Goal: Task Accomplishment & Management: Use online tool/utility

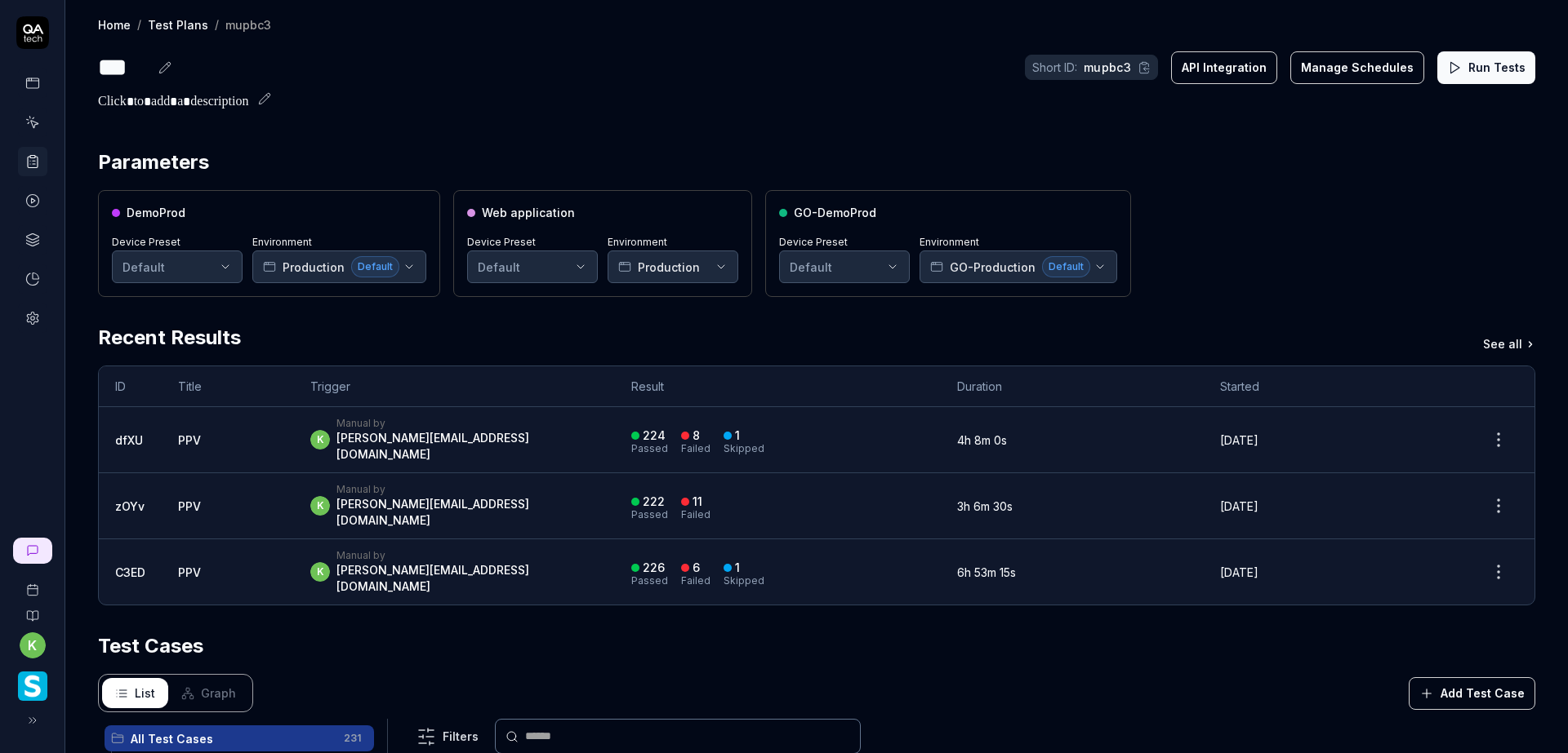
click at [1468, 67] on button "Run Tests" at bounding box center [1486, 67] width 98 height 32
click at [445, 73] on div "*** Short ID: mupbc3 API Integration Manage Schedules Run Tests" at bounding box center [816, 67] width 1437 height 37
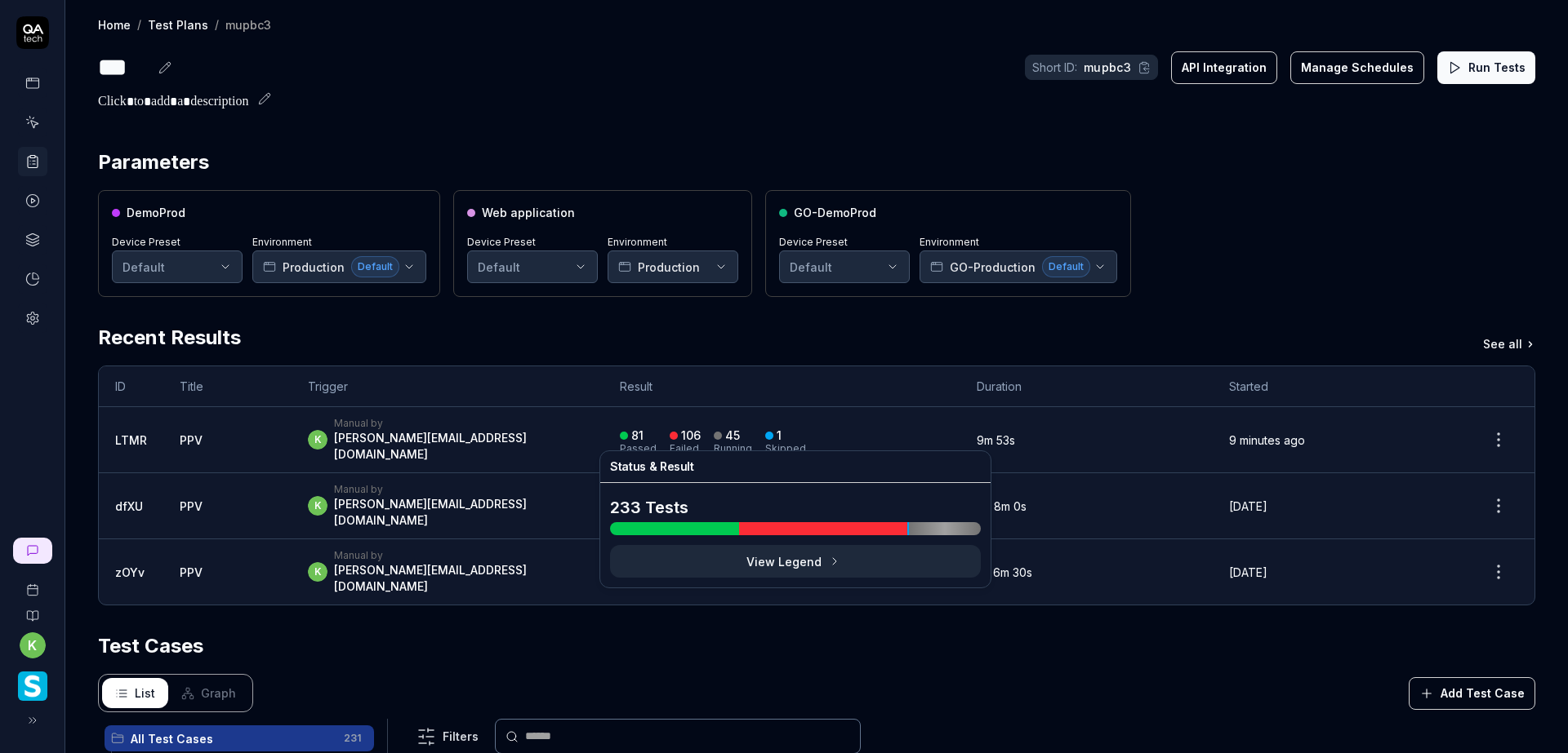
click at [874, 441] on div "81 Passed 106 Failed 45 Running 1 Skipped" at bounding box center [782, 440] width 323 height 27
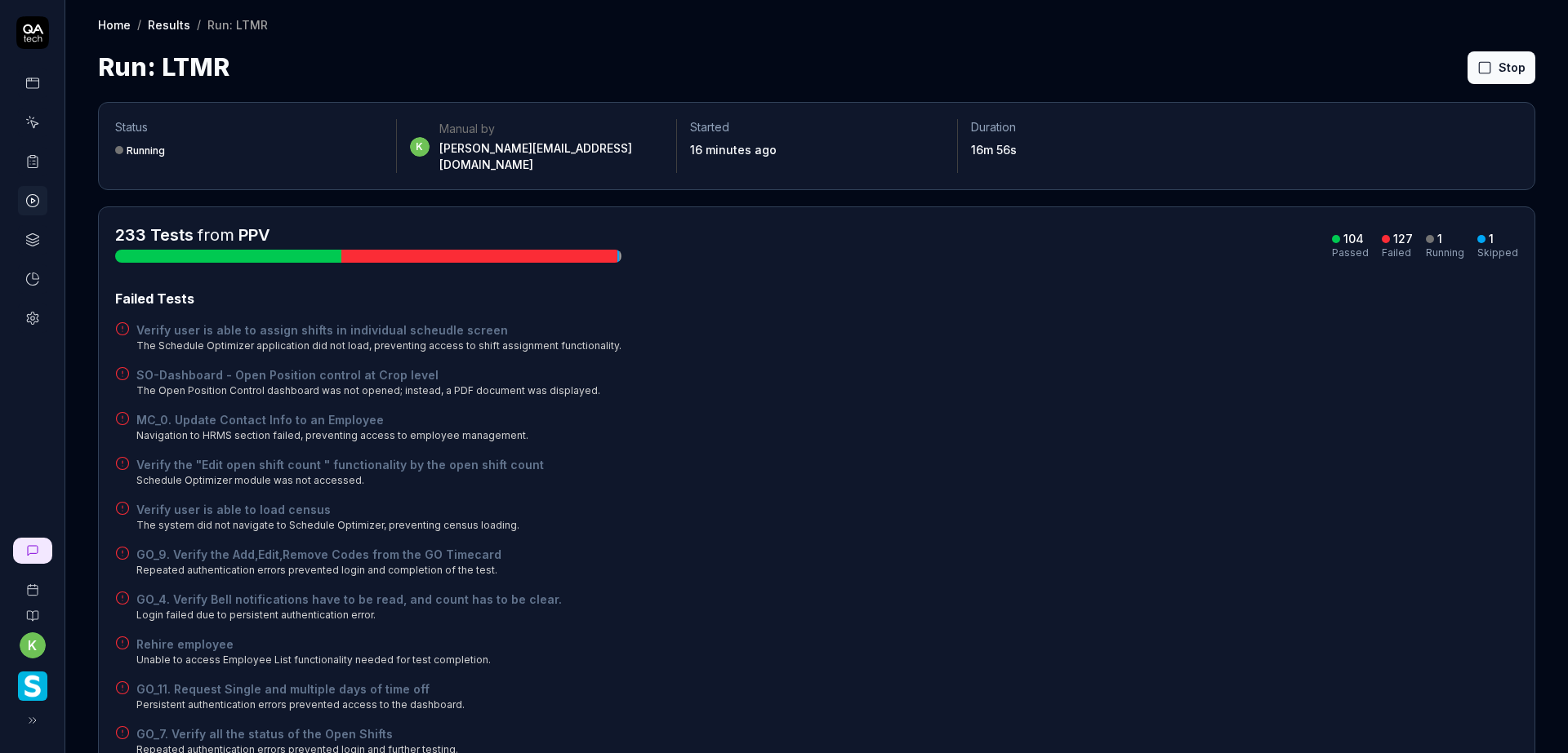
click at [1440, 67] on button "Rerun failed" at bounding box center [1461, 67] width 91 height 32
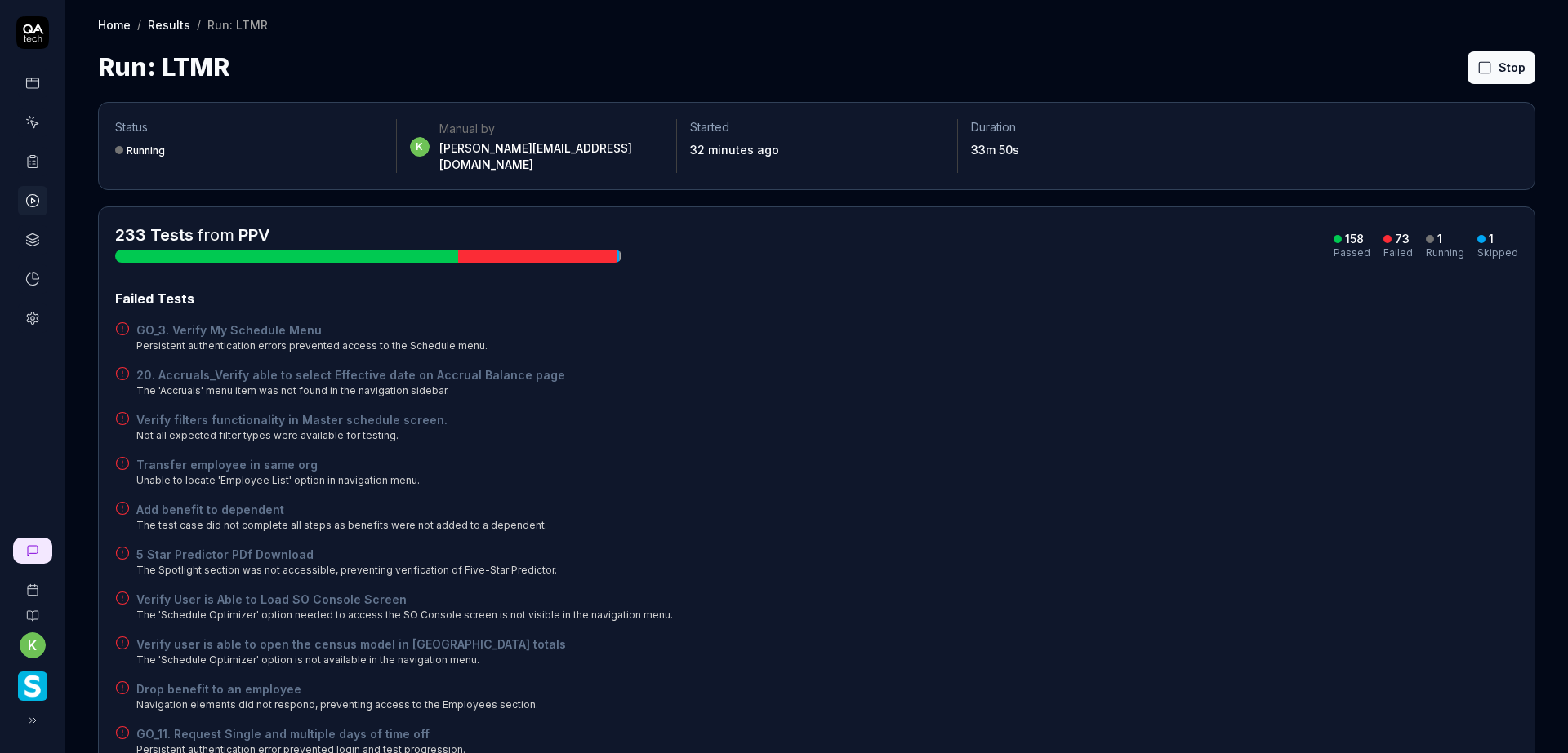
click at [796, 411] on div "Verify filters functionality in Master schedule screen. Not all expected filter…" at bounding box center [816, 427] width 1402 height 32
click at [1120, 546] on div "5 Star Predictor PDf Download The Spotlight section was not accessible, prevent…" at bounding box center [816, 562] width 1402 height 32
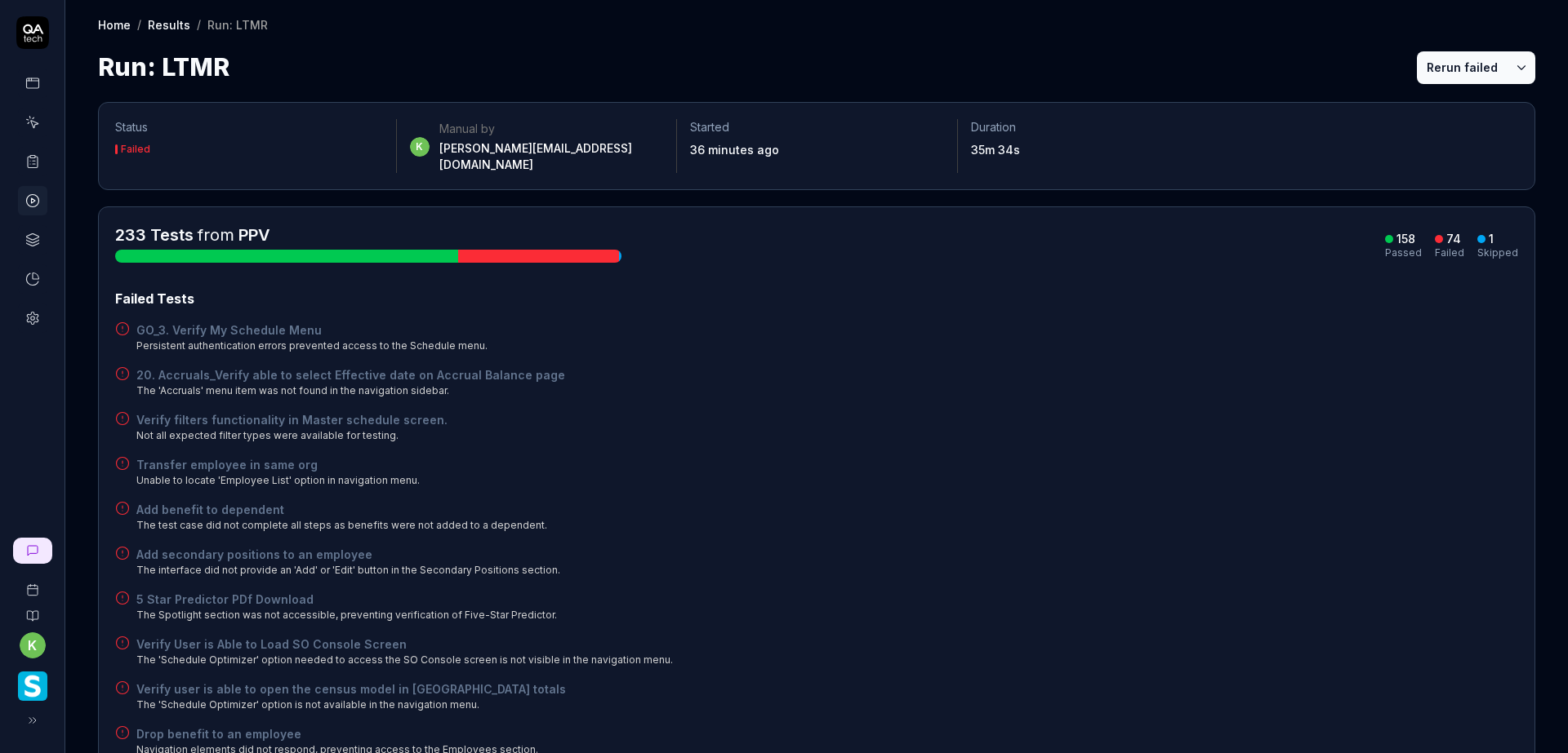
click at [1461, 52] on button "Rerun failed" at bounding box center [1461, 67] width 91 height 32
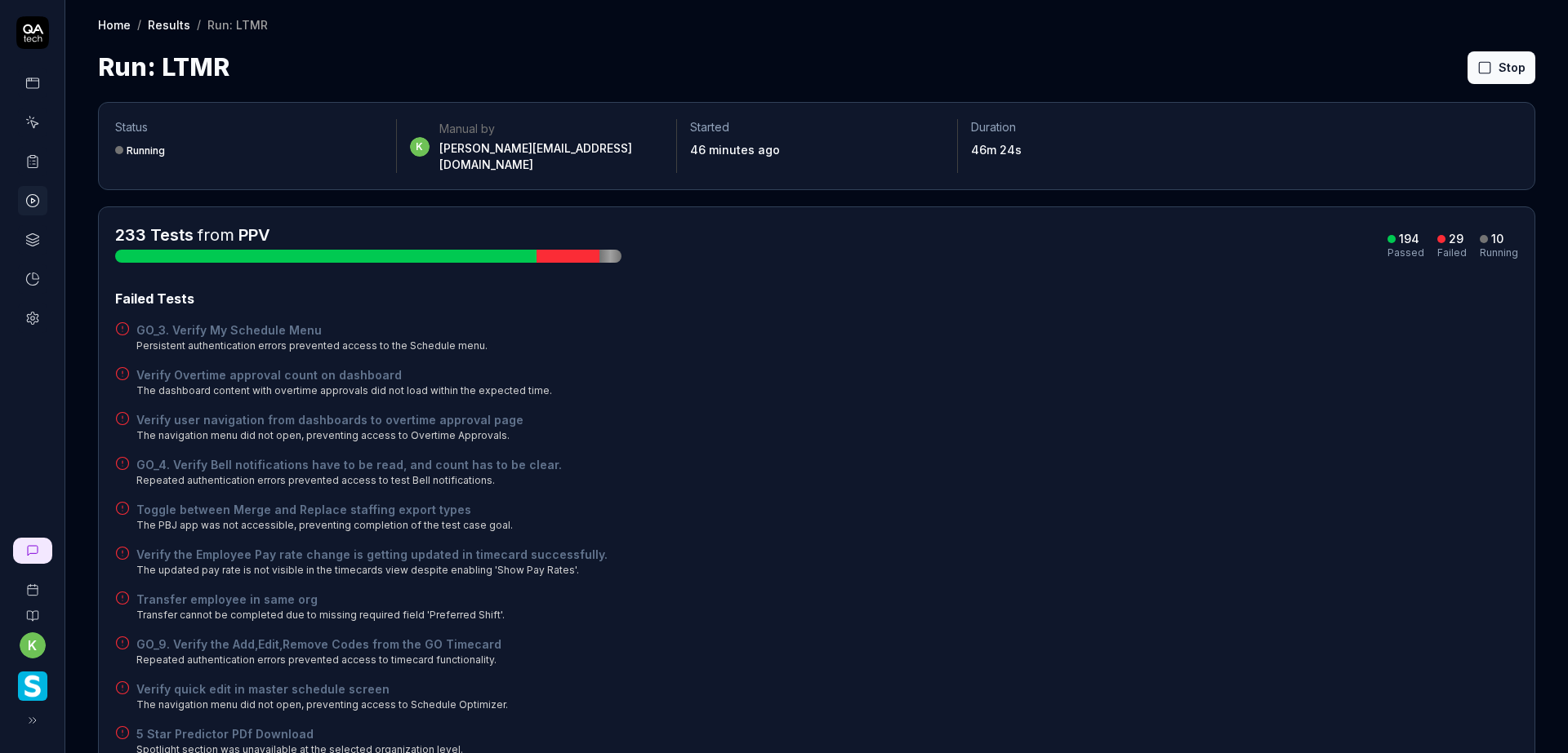
drag, startPoint x: 1200, startPoint y: 664, endPoint x: 1192, endPoint y: 661, distance: 8.5
click at [1083, 469] on div "GO_4. Verify Bell notifications have to be read, and count has to be clear. Rep…" at bounding box center [816, 472] width 1402 height 32
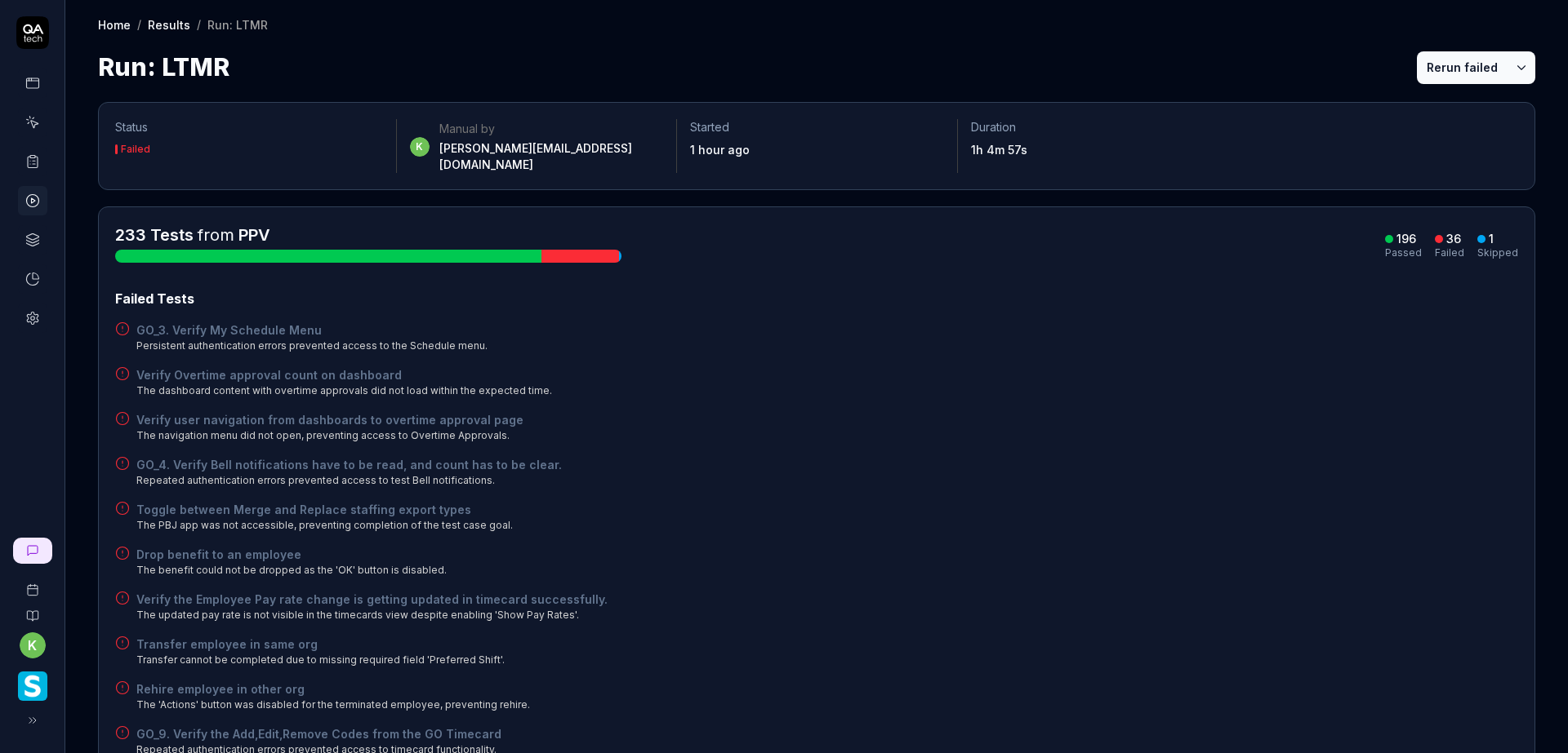
click at [1221, 336] on div "GO_3. Verify My Schedule Menu Persistent authentication errors prevented access…" at bounding box center [816, 338] width 1402 height 32
click at [1451, 64] on button "Rerun failed" at bounding box center [1461, 67] width 91 height 32
drag, startPoint x: 1012, startPoint y: 278, endPoint x: 1256, endPoint y: 222, distance: 250.3
click at [1013, 289] on div "Failed Tests" at bounding box center [816, 299] width 1402 height 20
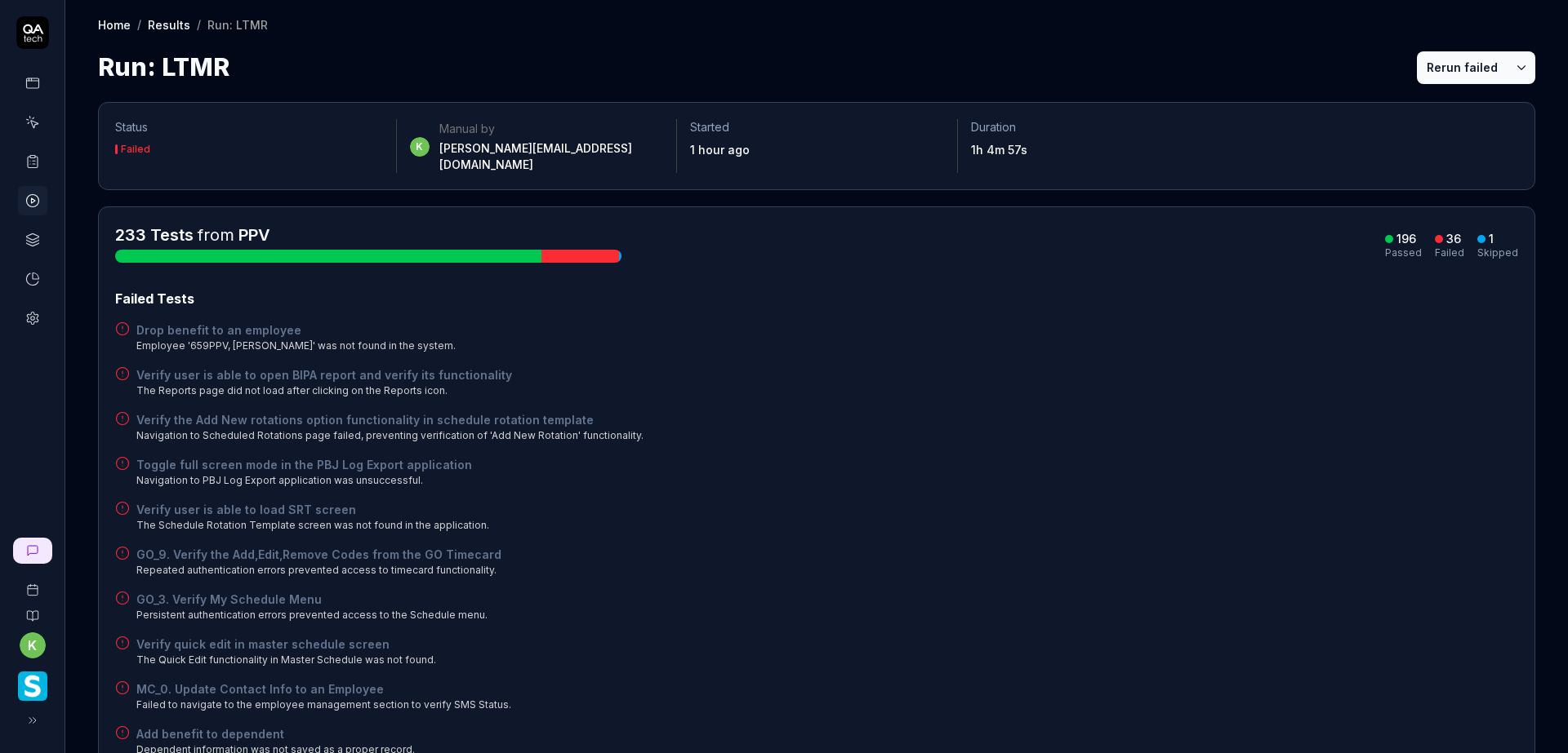
click at [1460, 68] on button "Rerun failed" at bounding box center [1461, 67] width 91 height 32
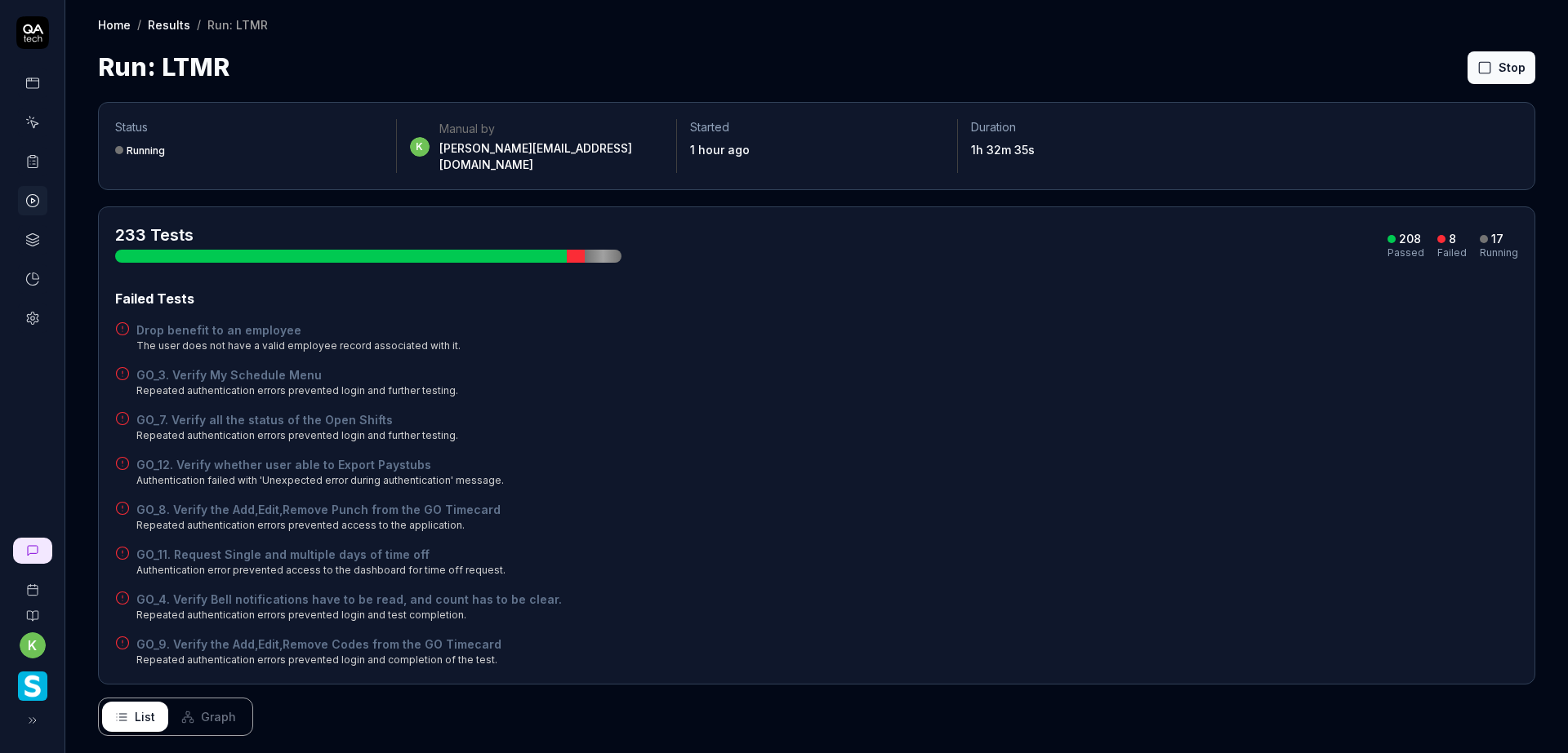
click at [1188, 68] on div "Run: LTMR Stop" at bounding box center [816, 67] width 1437 height 37
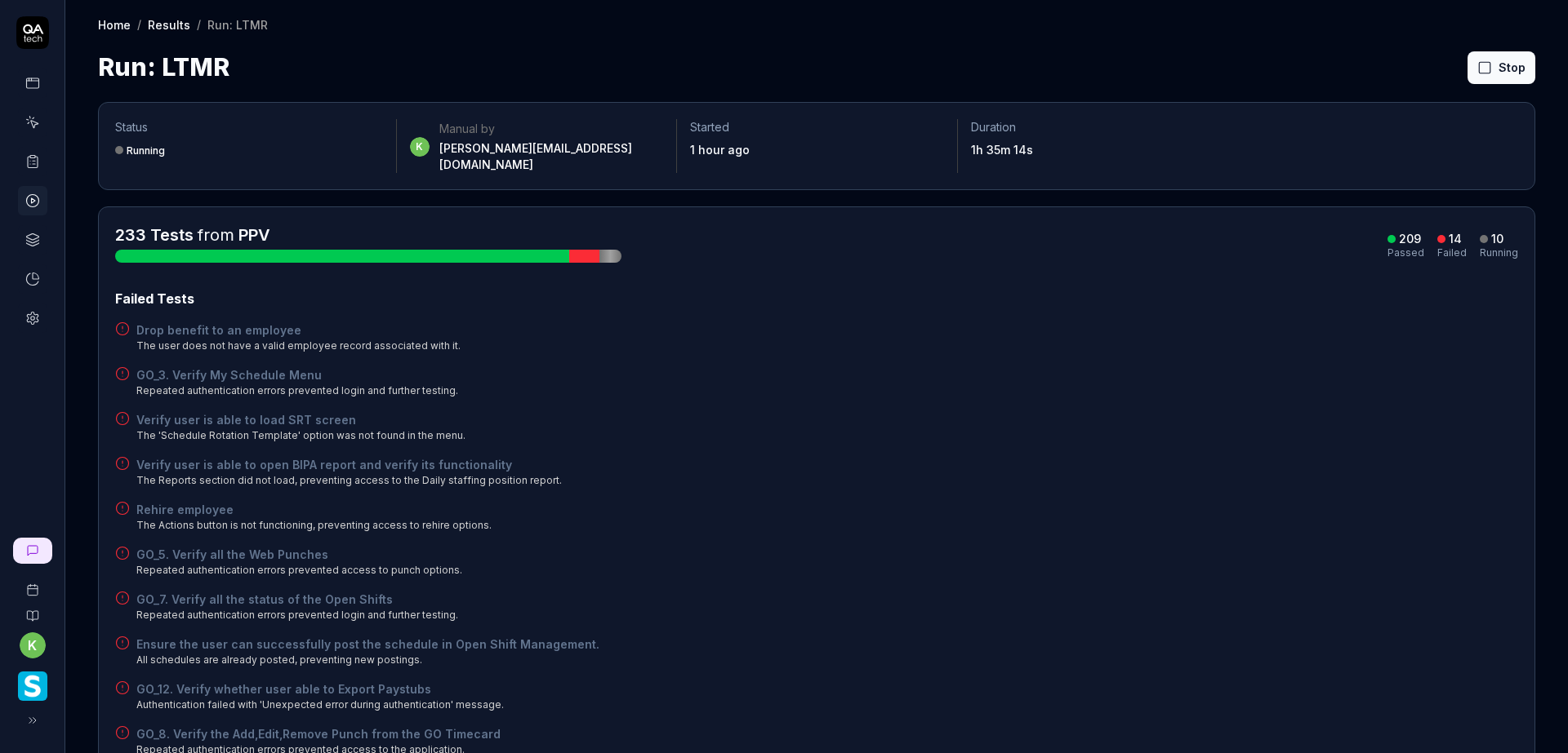
click at [1061, 298] on div "Failed Tests Drop benefit to an employee The user does not have a valid employe…" at bounding box center [816, 612] width 1402 height 648
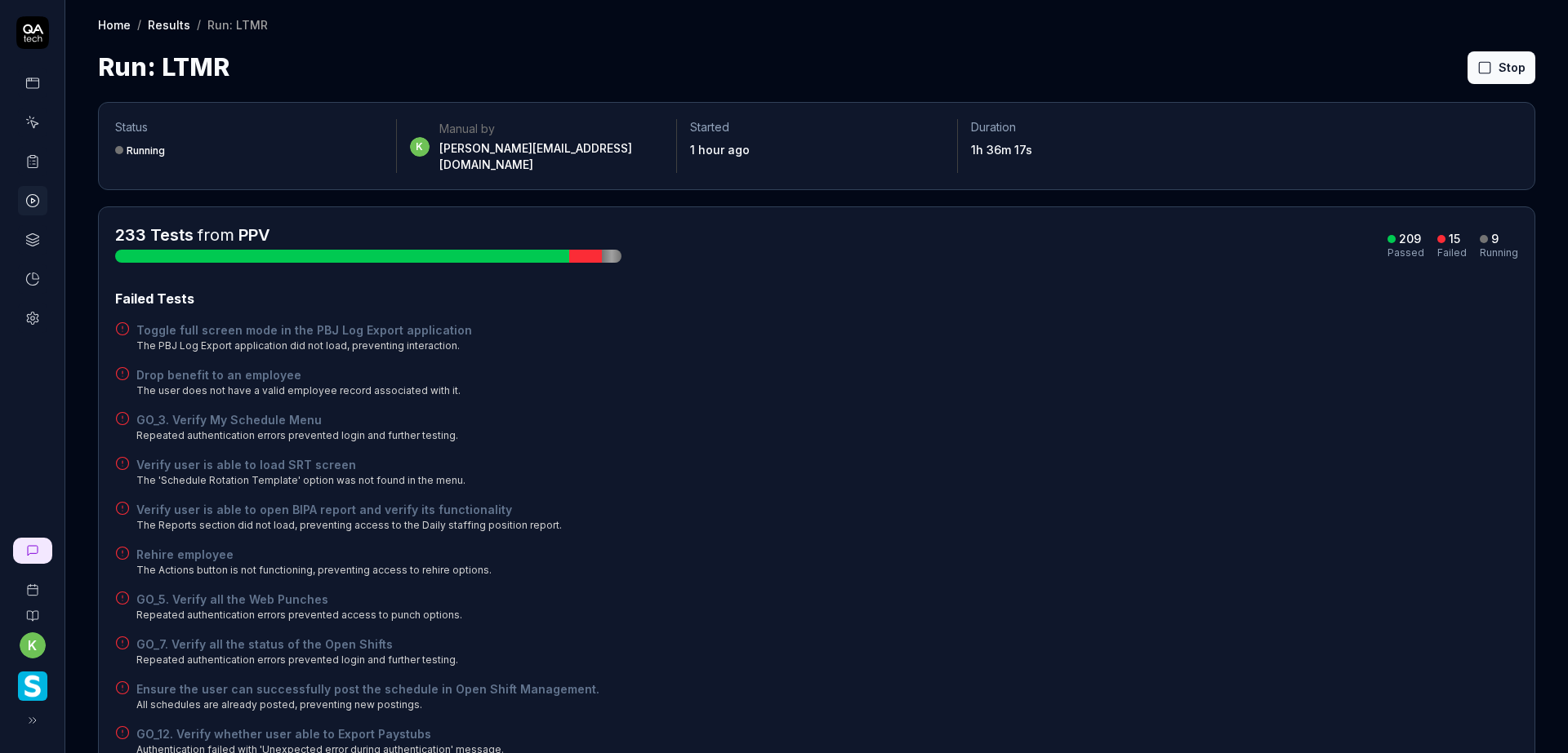
click at [1120, 502] on div "Verify user is able to open BIPA report and verify its functionality The Report…" at bounding box center [816, 517] width 1402 height 32
click at [1159, 458] on div "Verify user is able to load SRT screen The 'Schedule Rotation Template' option …" at bounding box center [816, 472] width 1402 height 32
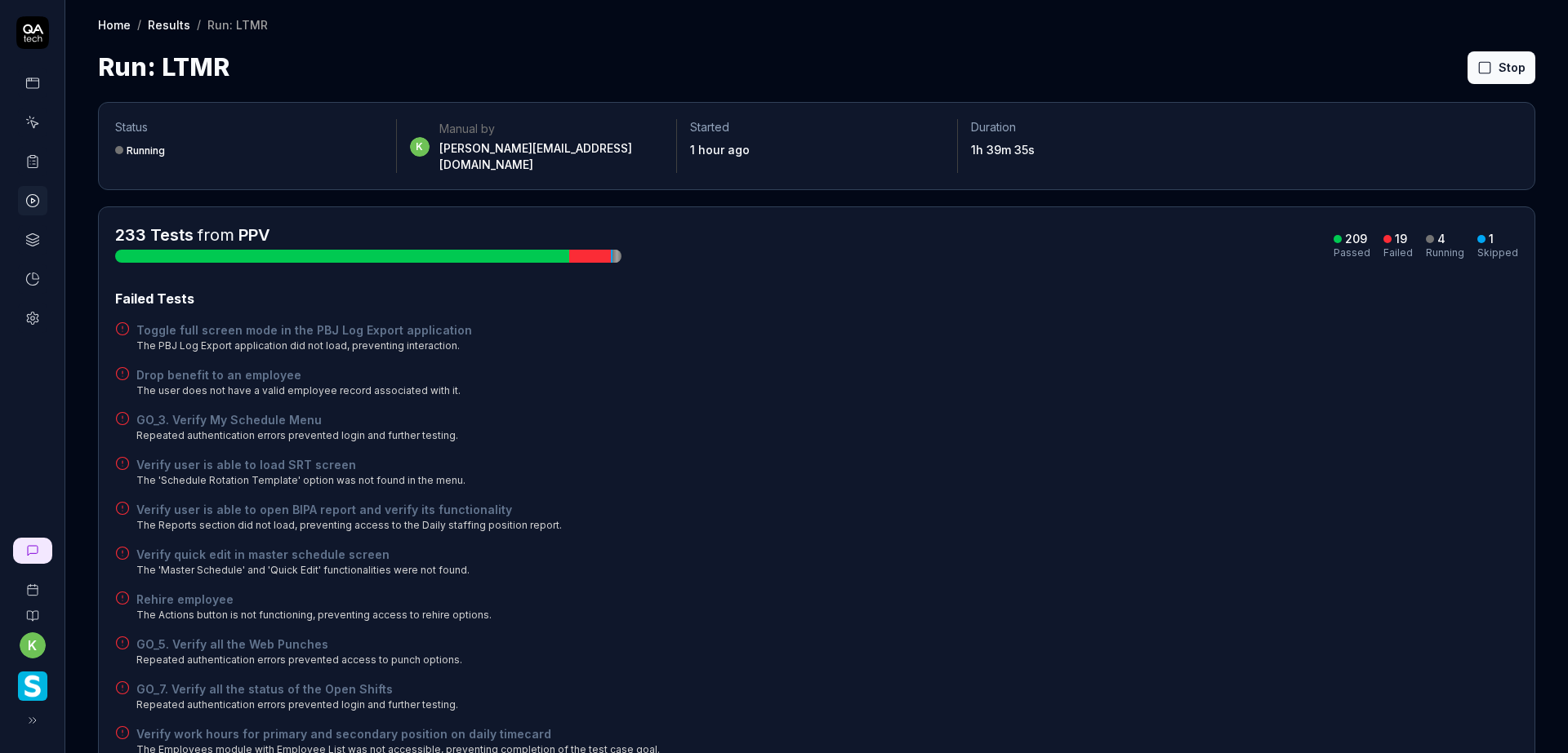
click at [1340, 366] on div "Drop benefit to an employee The user does not have a valid employee record asso…" at bounding box center [816, 382] width 1402 height 32
drag, startPoint x: 1049, startPoint y: 437, endPoint x: 1080, endPoint y: 422, distance: 34.4
click at [1051, 436] on div "Failed Tests Toggle full screen mode in the PBJ Log Export application The PBJ …" at bounding box center [816, 725] width 1402 height 873
click at [985, 326] on div "Toggle full screen mode in the PBJ Log Export application The PBJ Log Export ap…" at bounding box center [816, 338] width 1402 height 32
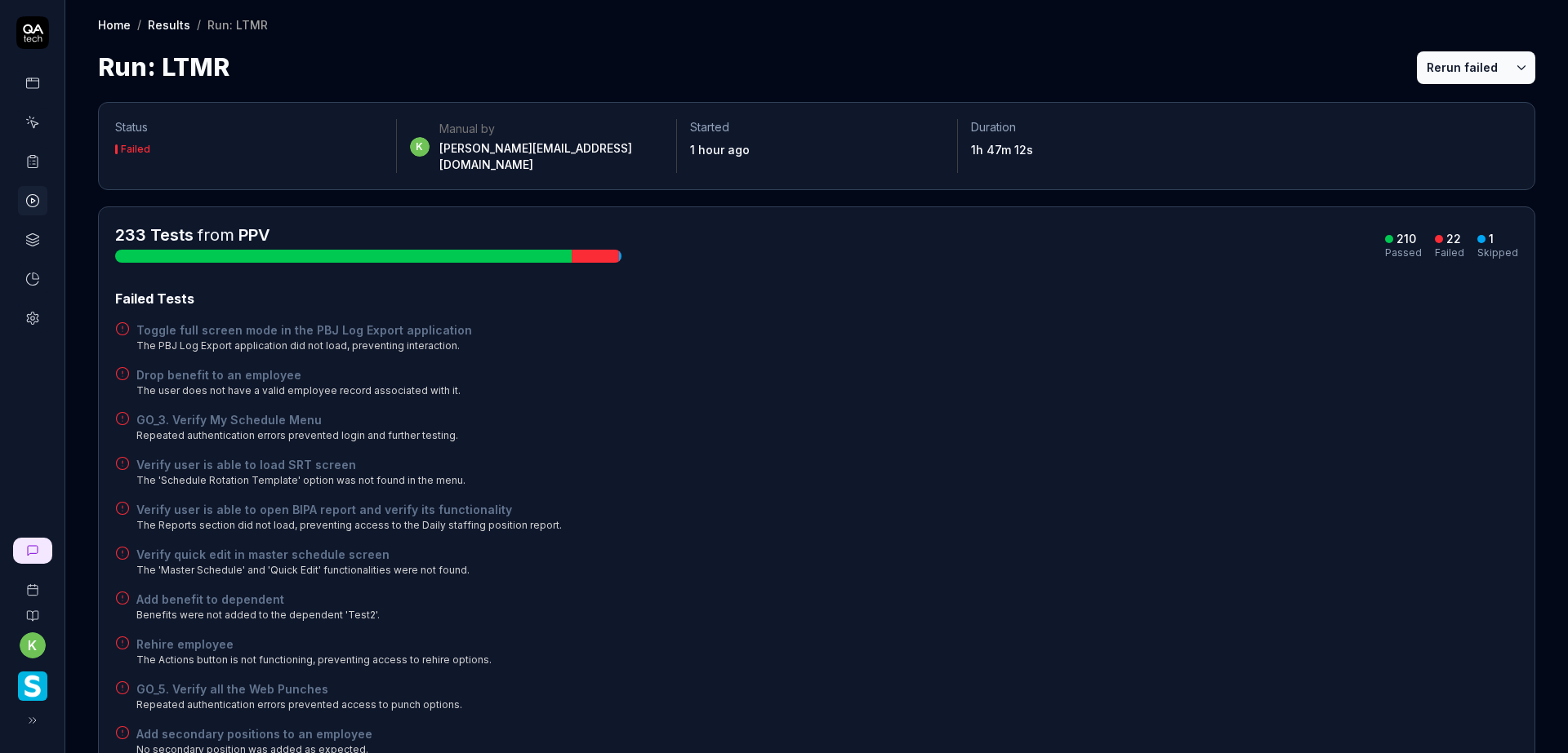
drag, startPoint x: 1015, startPoint y: 373, endPoint x: 1300, endPoint y: 175, distance: 347.0
click at [1015, 372] on div "Drop benefit to an employee The user does not have a valid employee record asso…" at bounding box center [816, 382] width 1402 height 32
click at [1424, 65] on button "Rerun failed" at bounding box center [1461, 67] width 91 height 32
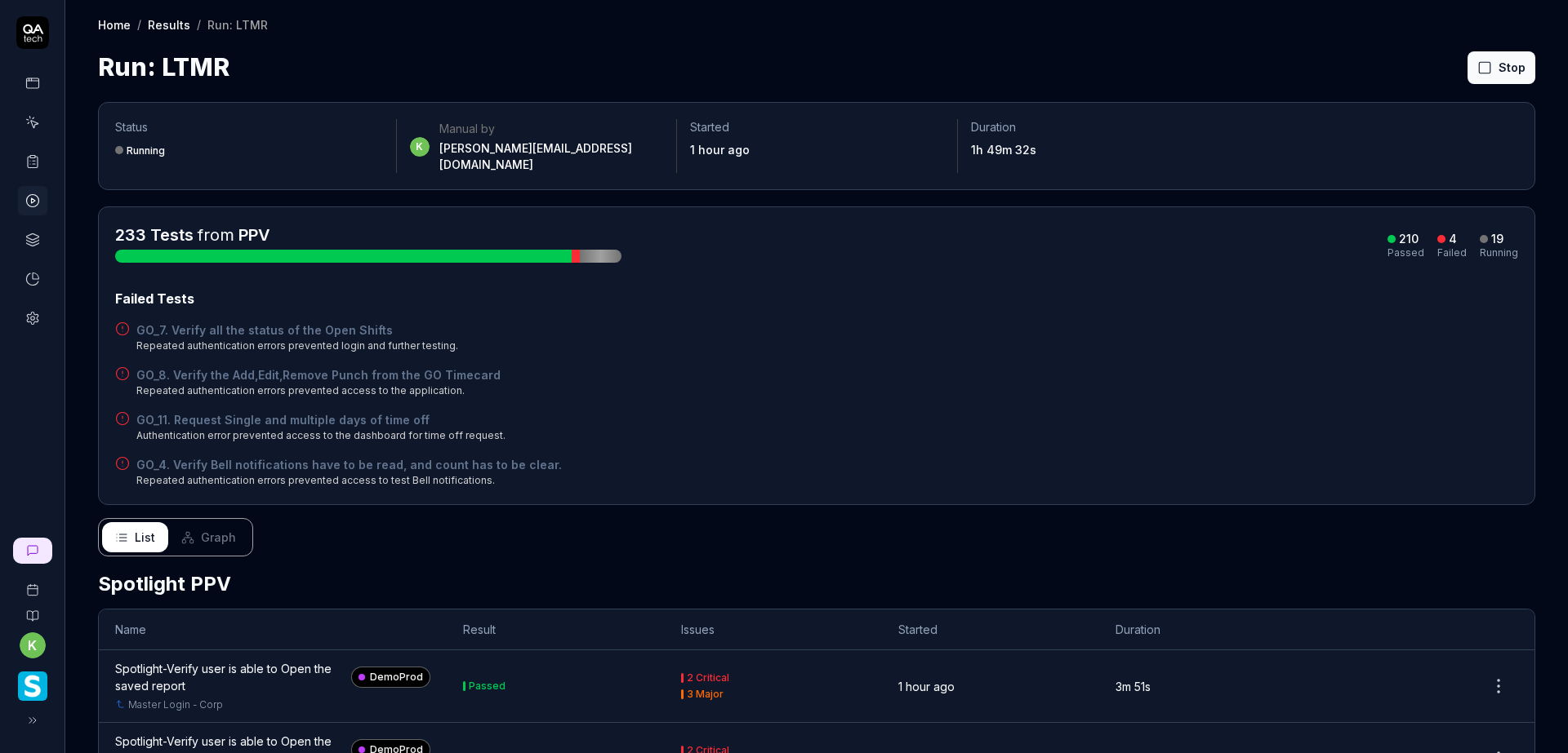
click at [872, 289] on div "Failed Tests" at bounding box center [816, 299] width 1402 height 20
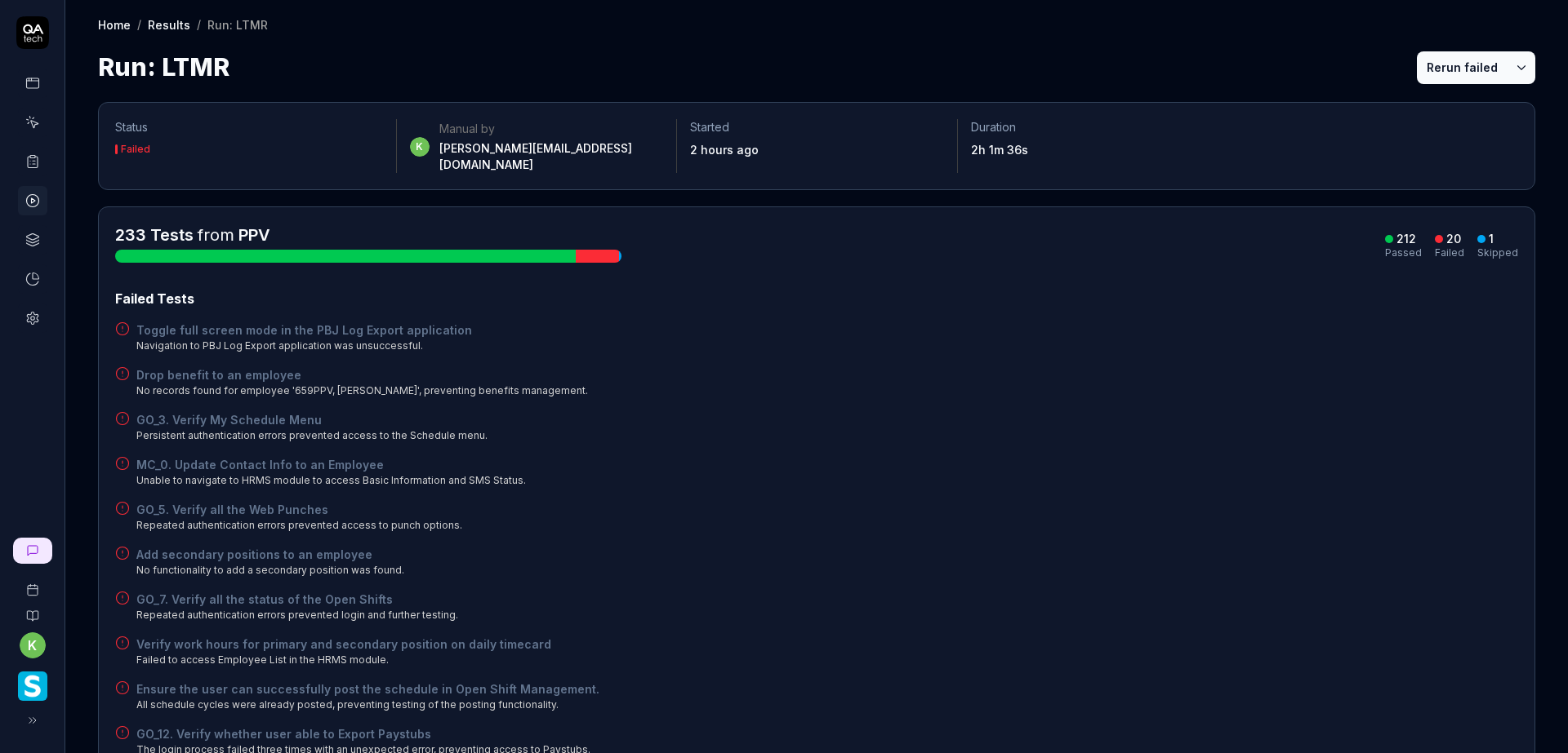
click at [1163, 530] on div "Failed Tests Toggle full screen mode in the PBJ Log Export application Navigati…" at bounding box center [816, 747] width 1402 height 918
click at [1422, 67] on button "Rerun failed" at bounding box center [1461, 67] width 91 height 32
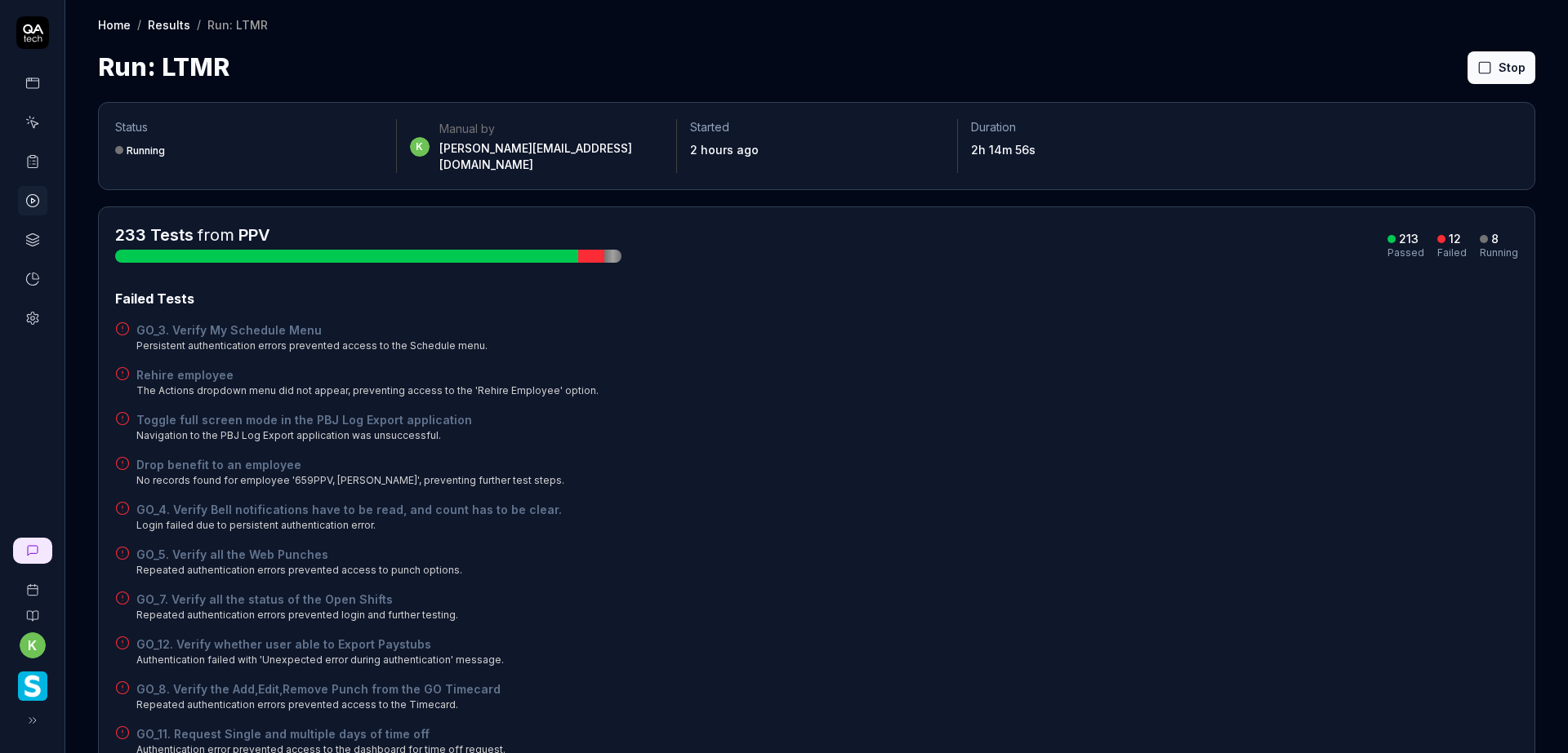
click at [944, 327] on div "GO_3. Verify My Schedule Menu Persistent authentication errors prevented access…" at bounding box center [816, 338] width 1402 height 32
click at [1388, 379] on div "Rehire employee The Actions dropdown menu did not appear, preventing access to …" at bounding box center [816, 382] width 1402 height 32
click at [1305, 591] on div "GO_5. Verify all the Web Punches Repeated authentication errors prevented acces…" at bounding box center [816, 607] width 1402 height 32
click at [1425, 65] on button "Rerun failed" at bounding box center [1461, 67] width 91 height 32
